Goal: Purchase product/service

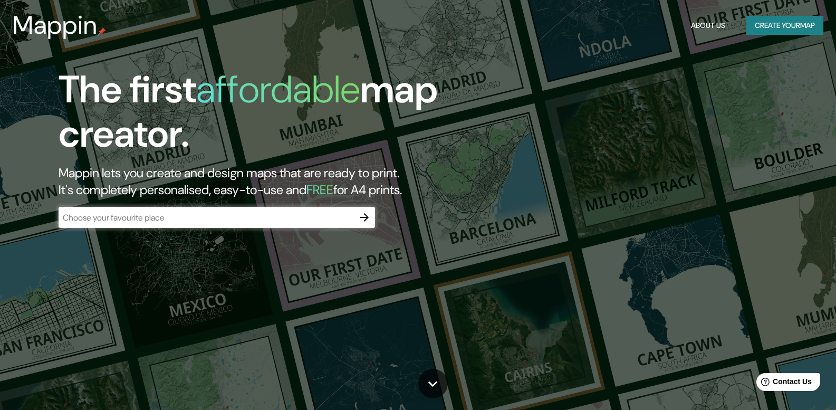
click at [211, 224] on div "​" at bounding box center [217, 217] width 316 height 21
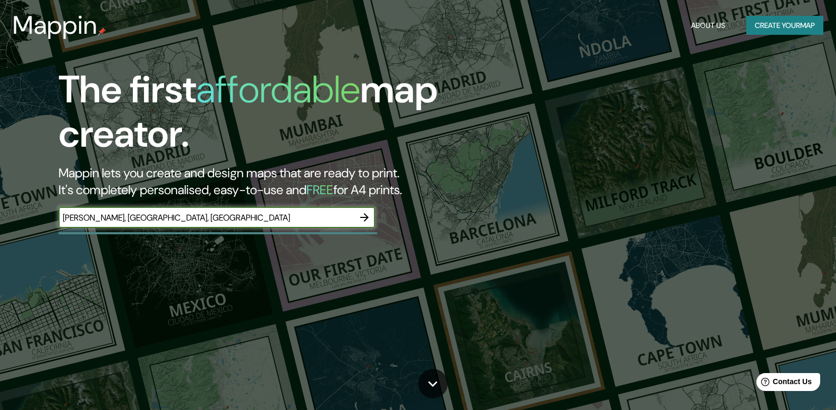
type input "[PERSON_NAME], [GEOGRAPHIC_DATA], [GEOGRAPHIC_DATA]"
click at [370, 214] on icon "button" at bounding box center [364, 217] width 13 height 13
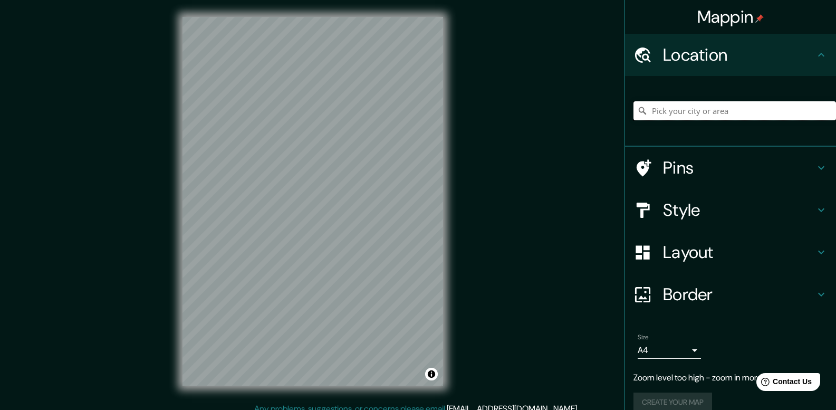
click at [709, 109] on input "Pick your city or area" at bounding box center [734, 110] width 203 height 19
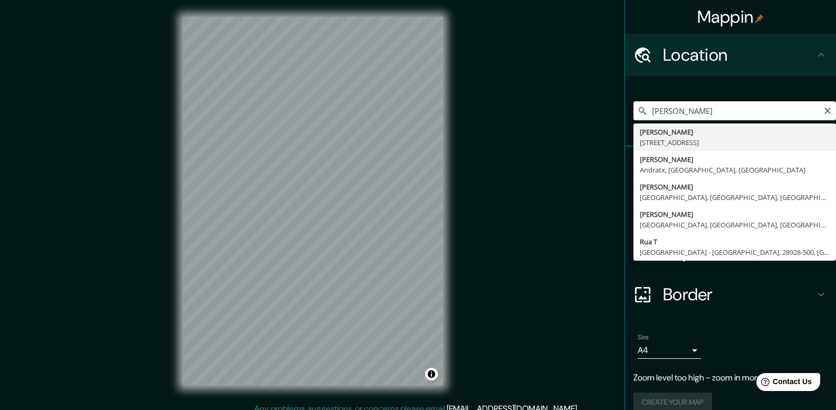
type input "[PERSON_NAME][STREET_ADDRESS]"
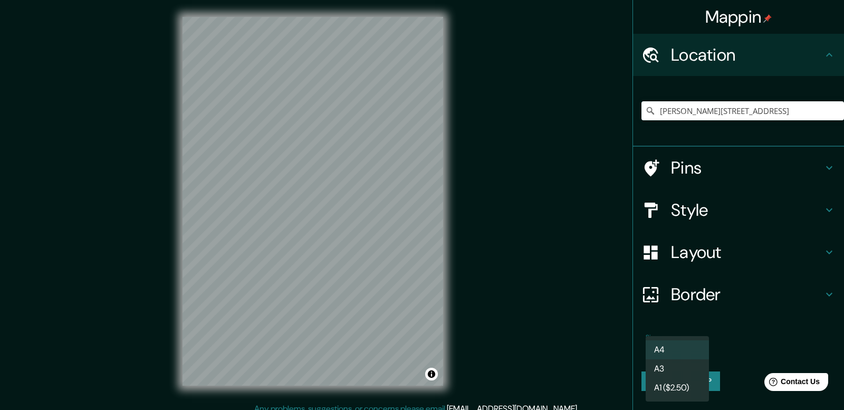
click at [660, 350] on body "Mappin Location [PERSON_NAME][STREET_ADDRESS] Pins Style Layout Border Choose a…" at bounding box center [422, 205] width 844 height 410
click at [728, 350] on div at bounding box center [422, 205] width 844 height 410
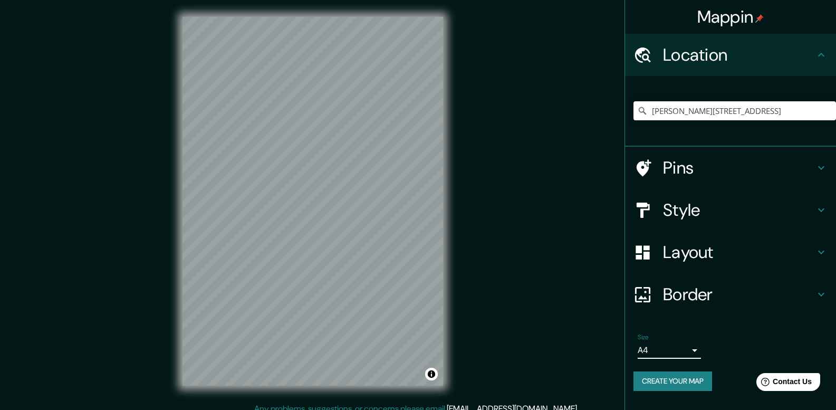
click at [700, 254] on h4 "Layout" at bounding box center [739, 252] width 152 height 21
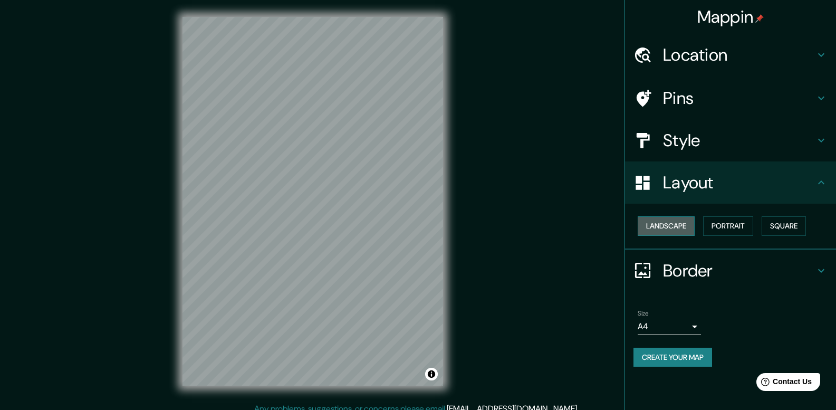
click at [677, 224] on button "Landscape" at bounding box center [666, 226] width 57 height 20
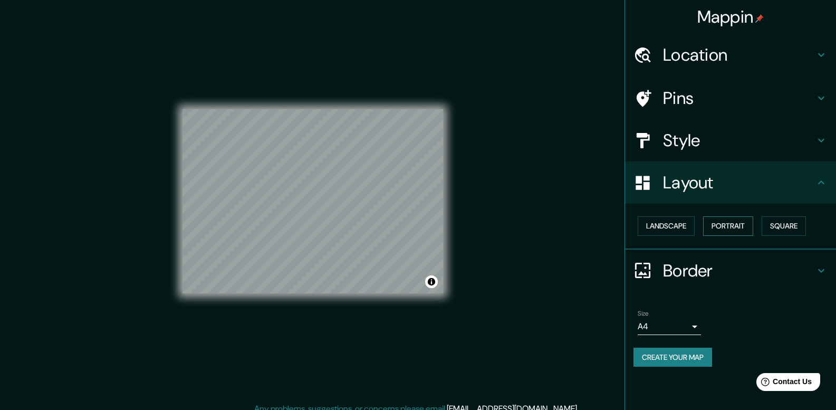
click at [727, 227] on button "Portrait" at bounding box center [728, 226] width 50 height 20
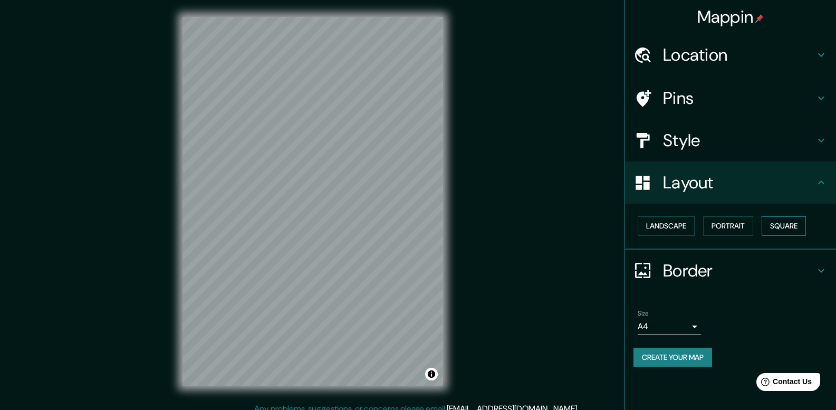
click at [785, 226] on button "Square" at bounding box center [783, 226] width 44 height 20
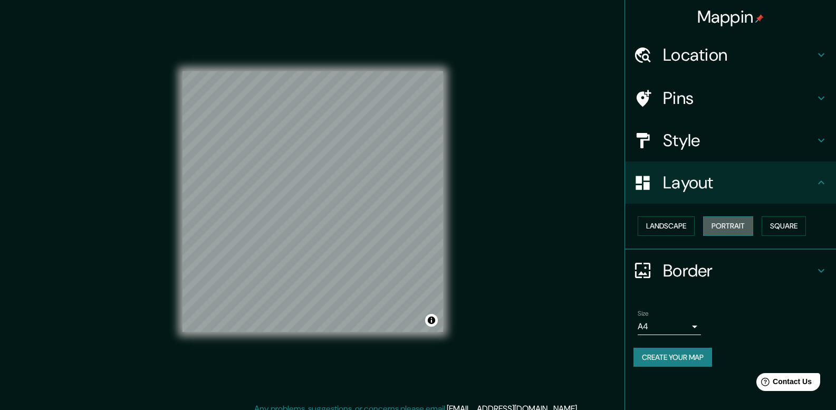
click at [738, 227] on button "Portrait" at bounding box center [728, 226] width 50 height 20
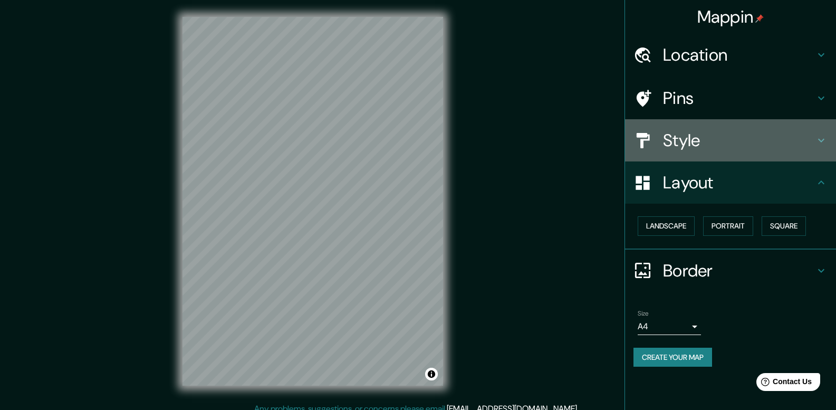
click at [700, 144] on h4 "Style" at bounding box center [739, 140] width 152 height 21
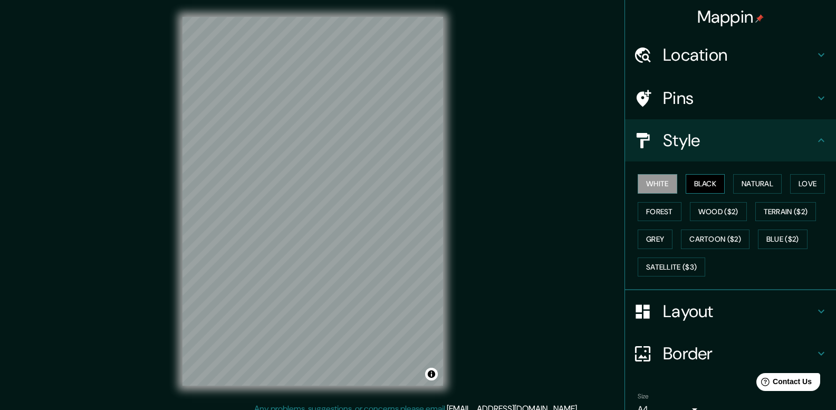
click at [697, 185] on button "Black" at bounding box center [706, 184] width 40 height 20
click at [667, 215] on button "Forest" at bounding box center [660, 212] width 44 height 20
click at [667, 182] on button "White" at bounding box center [658, 184] width 40 height 20
click at [699, 176] on button "Black" at bounding box center [706, 184] width 40 height 20
click at [702, 101] on h4 "Pins" at bounding box center [739, 98] width 152 height 21
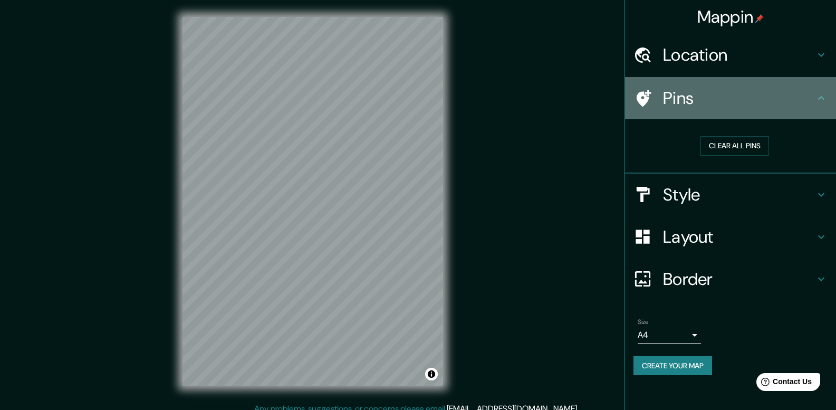
click at [702, 101] on h4 "Pins" at bounding box center [739, 98] width 152 height 21
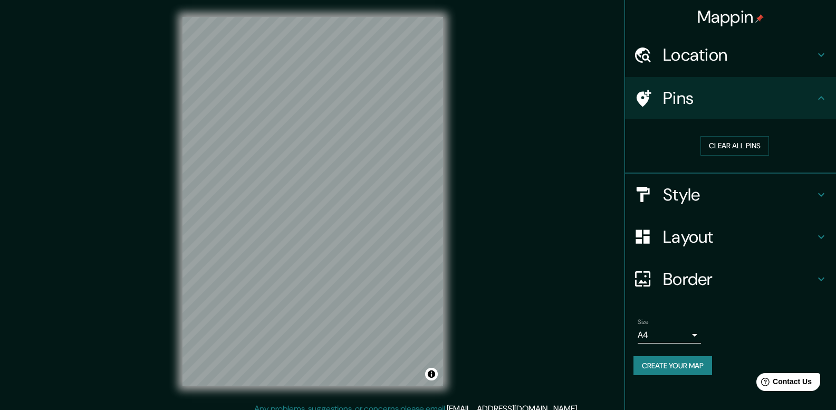
click at [734, 61] on h4 "Location" at bounding box center [739, 54] width 152 height 21
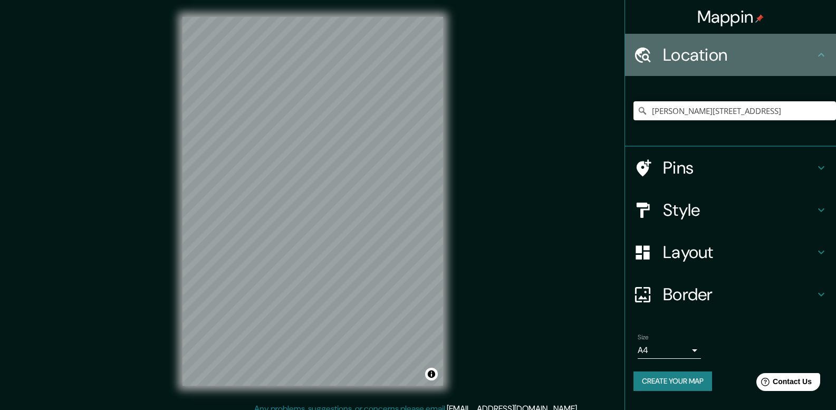
click at [734, 61] on h4 "Location" at bounding box center [739, 54] width 152 height 21
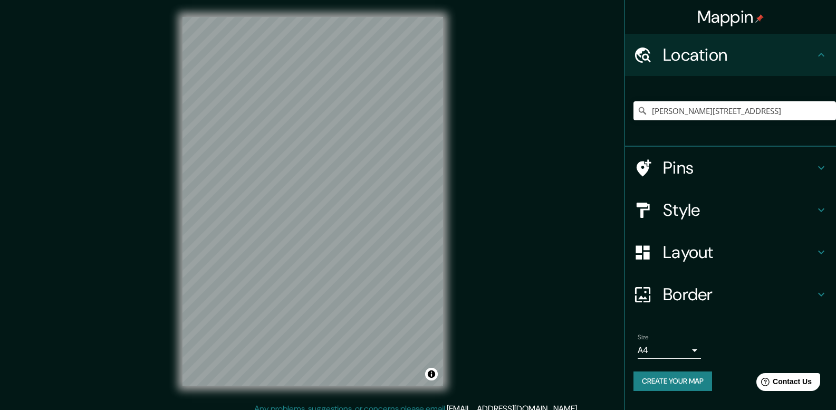
click at [656, 378] on button "Create your map" at bounding box center [672, 381] width 79 height 20
click at [755, 298] on h4 "Border" at bounding box center [739, 294] width 152 height 21
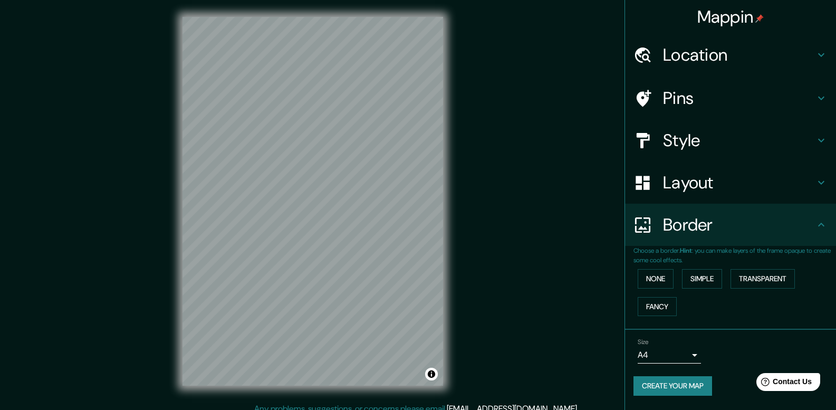
click at [737, 229] on h4 "Border" at bounding box center [739, 224] width 152 height 21
click at [679, 383] on button "Create your map" at bounding box center [672, 386] width 79 height 20
click at [710, 236] on div "Border" at bounding box center [730, 225] width 211 height 42
click at [657, 274] on button "None" at bounding box center [656, 279] width 36 height 20
click at [702, 273] on button "Simple" at bounding box center [702, 279] width 40 height 20
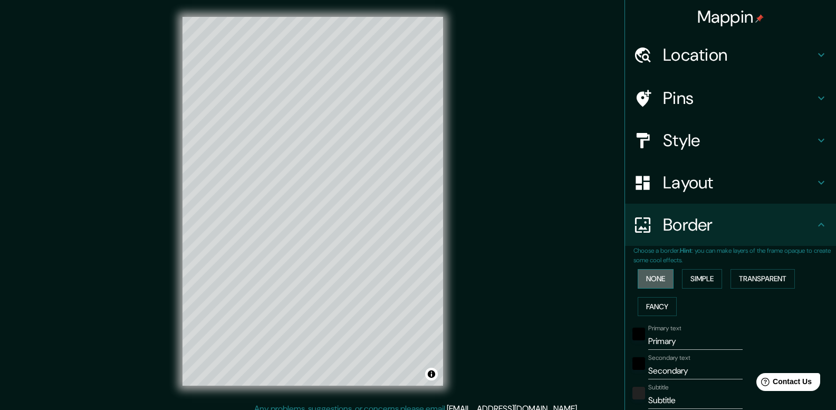
click at [652, 278] on button "None" at bounding box center [656, 279] width 36 height 20
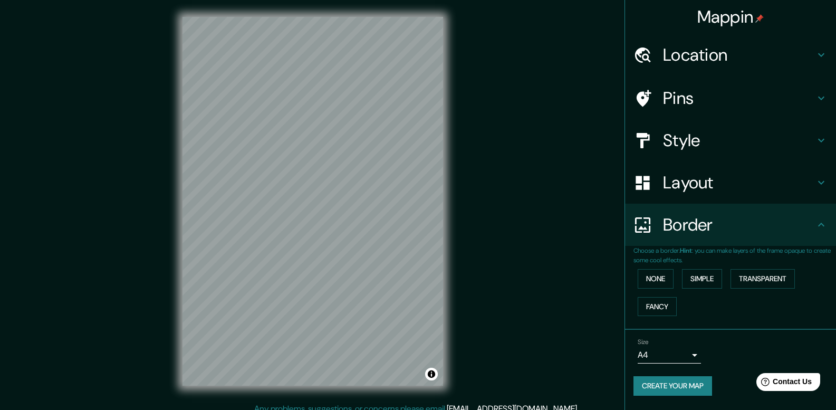
click at [666, 43] on div "Location" at bounding box center [730, 55] width 211 height 42
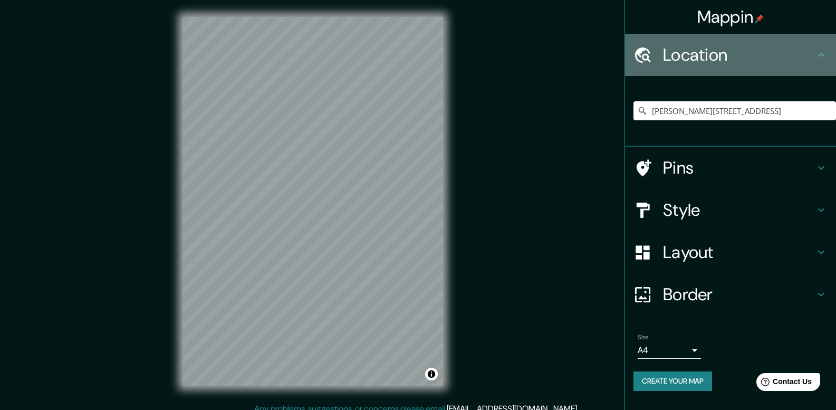
click at [666, 43] on div "Location" at bounding box center [730, 55] width 211 height 42
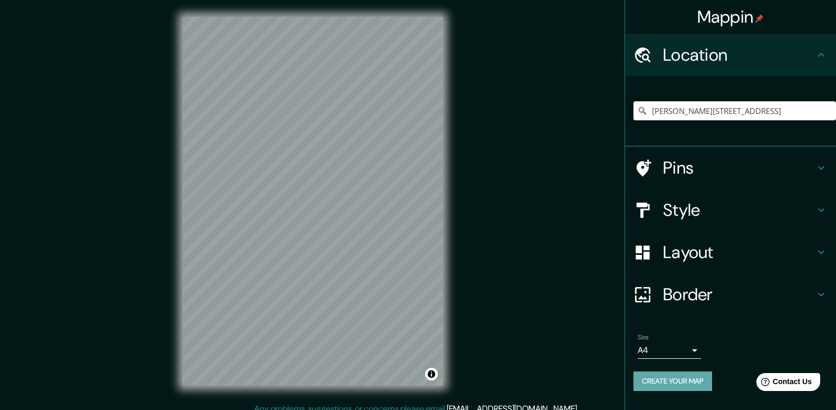
click at [676, 385] on button "Create your map" at bounding box center [672, 381] width 79 height 20
